Goal: Information Seeking & Learning: Learn about a topic

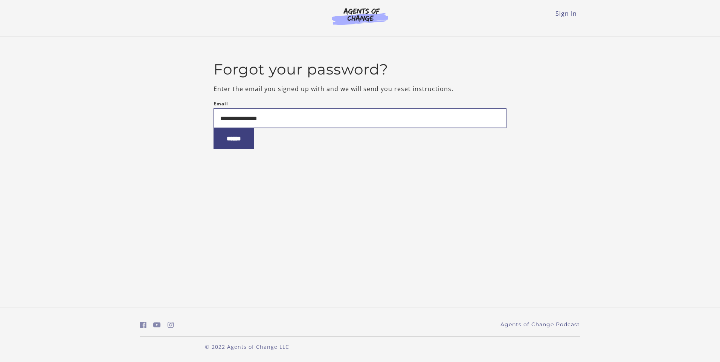
type input "**********"
click at [214, 128] on input "******" at bounding box center [234, 138] width 41 height 21
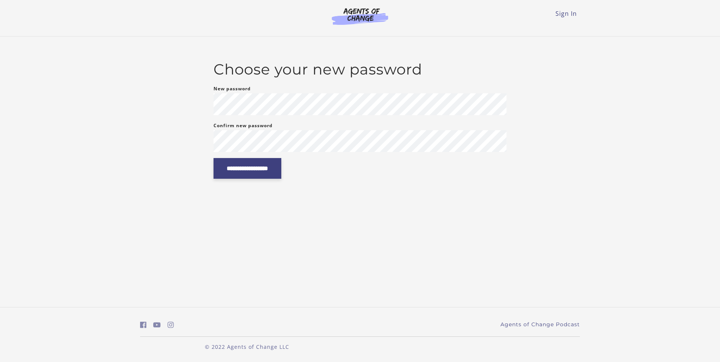
click at [253, 170] on input "**********" at bounding box center [248, 168] width 68 height 21
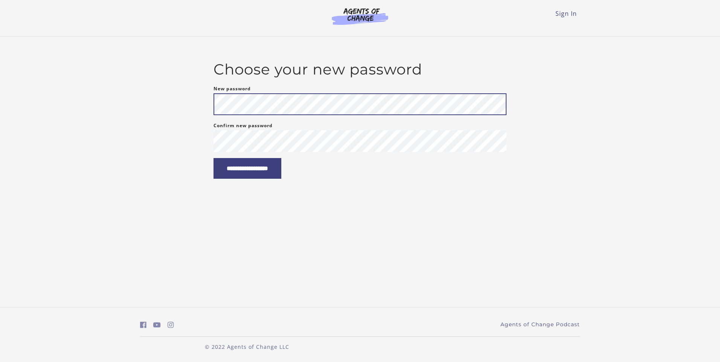
click at [214, 158] on input "**********" at bounding box center [248, 168] width 68 height 21
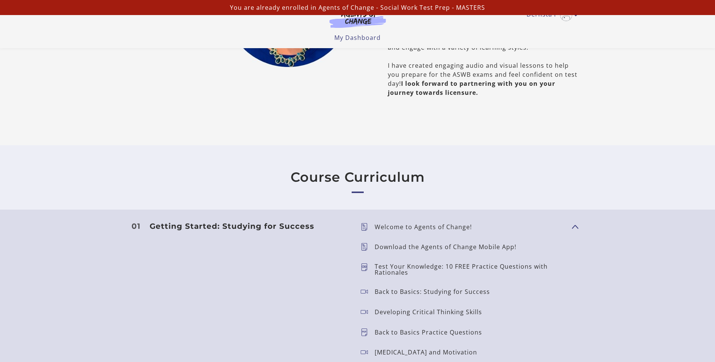
scroll to position [565, 0]
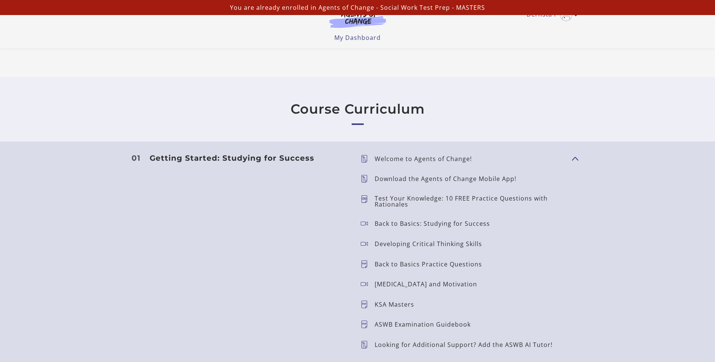
click at [464, 162] on p "Welcome to Agents of Change!" at bounding box center [425, 159] width 103 height 6
click at [215, 157] on h3 "Getting Started: Studying for Success" at bounding box center [249, 158] width 199 height 9
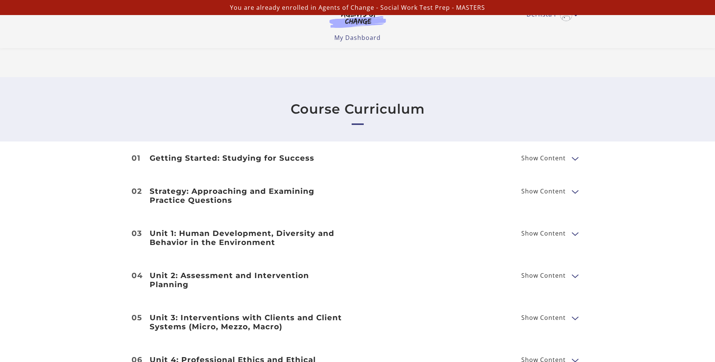
click at [553, 157] on span "Show Content" at bounding box center [543, 158] width 44 height 6
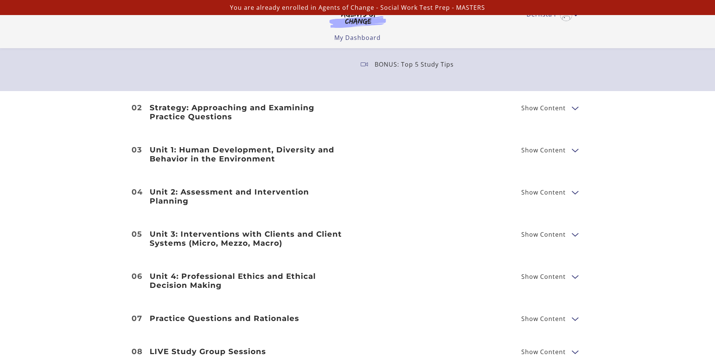
scroll to position [866, 0]
click at [194, 109] on h3 "Strategy: Approaching and Examining Practice Questions" at bounding box center [249, 112] width 199 height 18
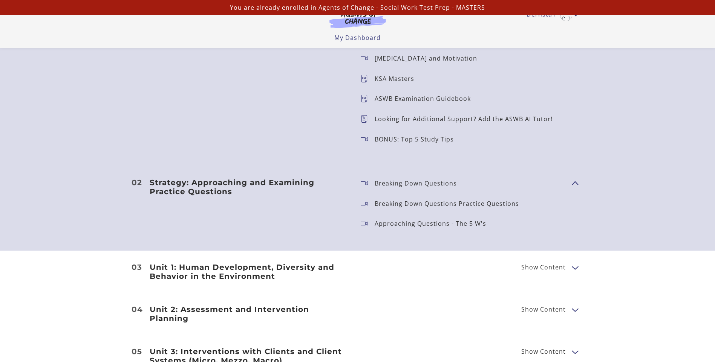
scroll to position [829, 0]
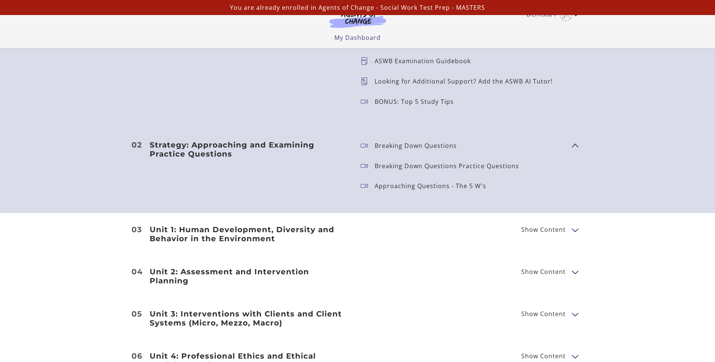
click at [274, 232] on h3 "Unit 1: Human Development, Diversity and Behavior in the Environment" at bounding box center [249, 234] width 199 height 18
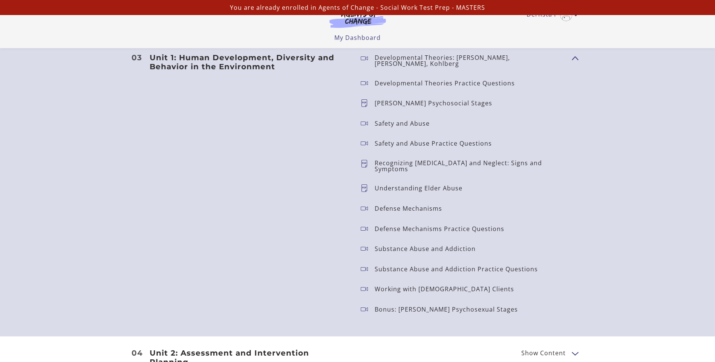
scroll to position [1092, 0]
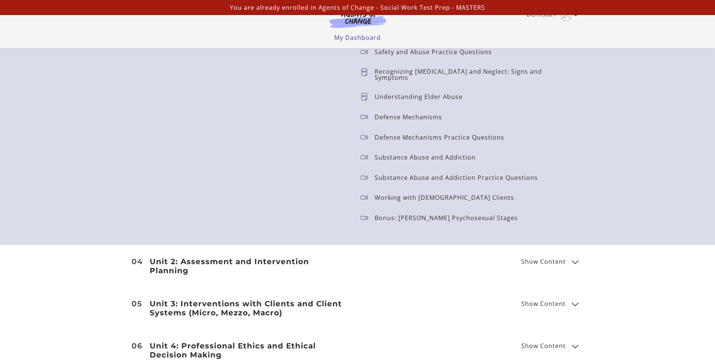
click at [315, 258] on h3 "Unit 2: Assessment and Intervention Planning" at bounding box center [249, 266] width 199 height 18
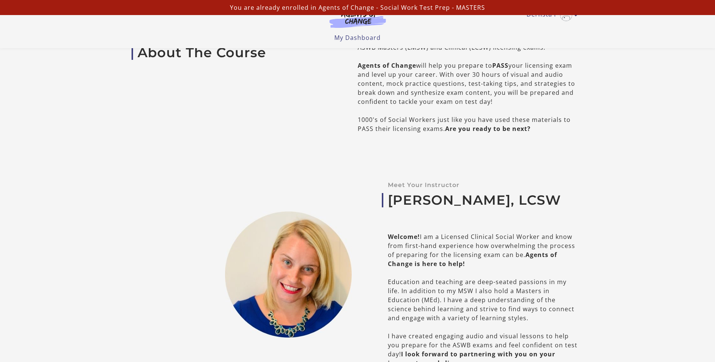
scroll to position [0, 0]
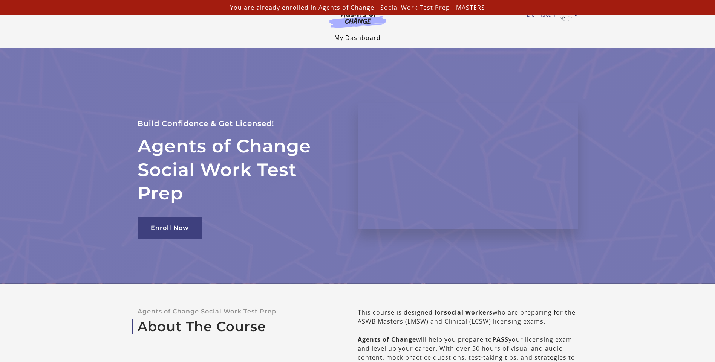
click at [367, 37] on link "My Dashboard" at bounding box center [357, 38] width 46 height 8
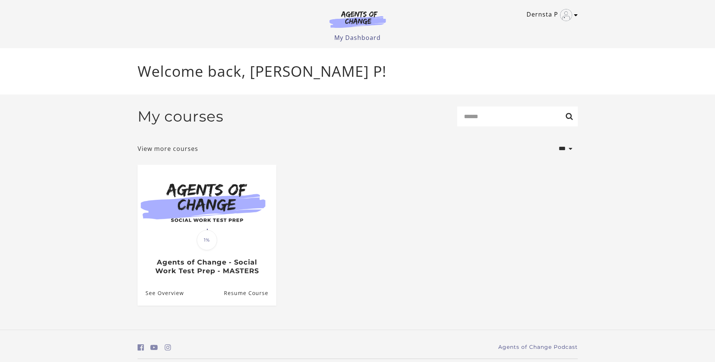
click at [576, 15] on icon "Toggle menu" at bounding box center [576, 15] width 4 height 6
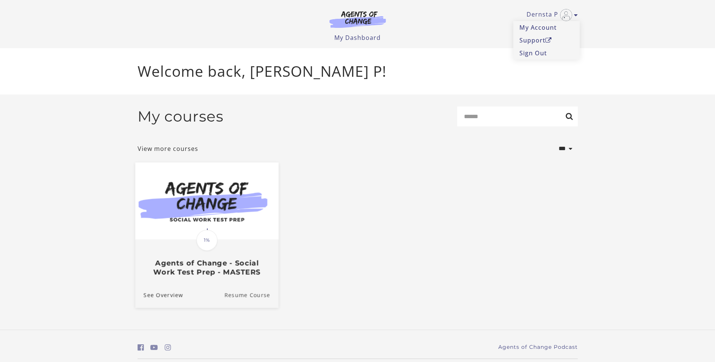
click at [252, 296] on link "Resume Course" at bounding box center [251, 295] width 54 height 25
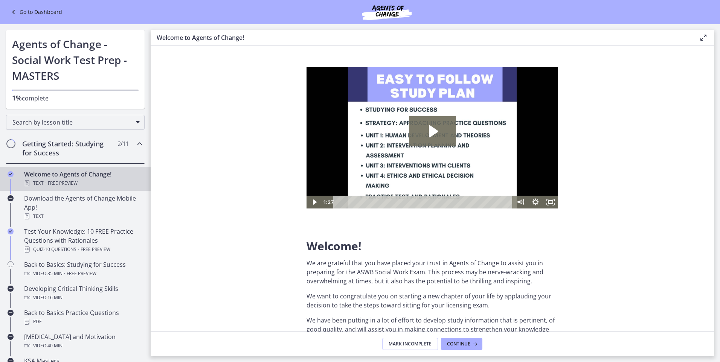
click at [44, 12] on link "Go to Dashboard" at bounding box center [35, 12] width 53 height 9
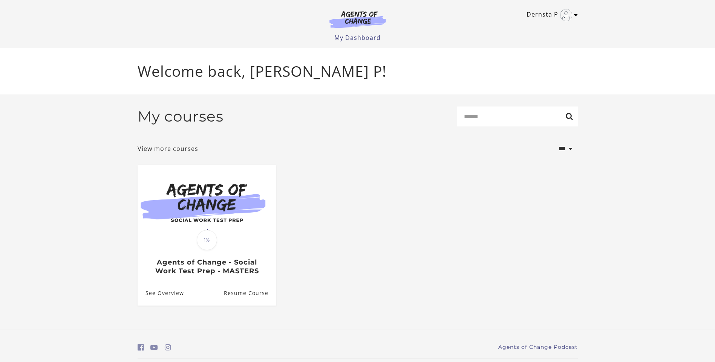
click at [576, 15] on icon "Toggle menu" at bounding box center [576, 15] width 4 height 6
click at [536, 51] on link "Sign Out" at bounding box center [546, 53] width 66 height 13
